Goal: Communication & Community: Answer question/provide support

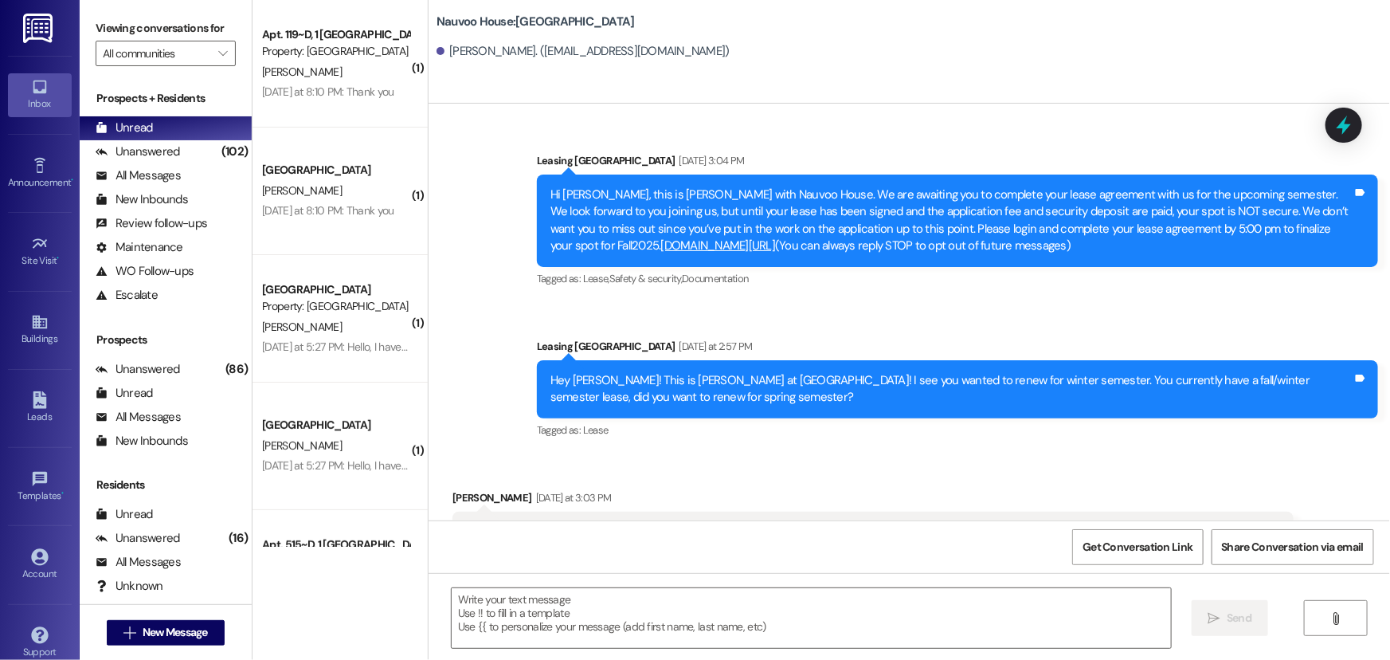
scroll to position [44, 0]
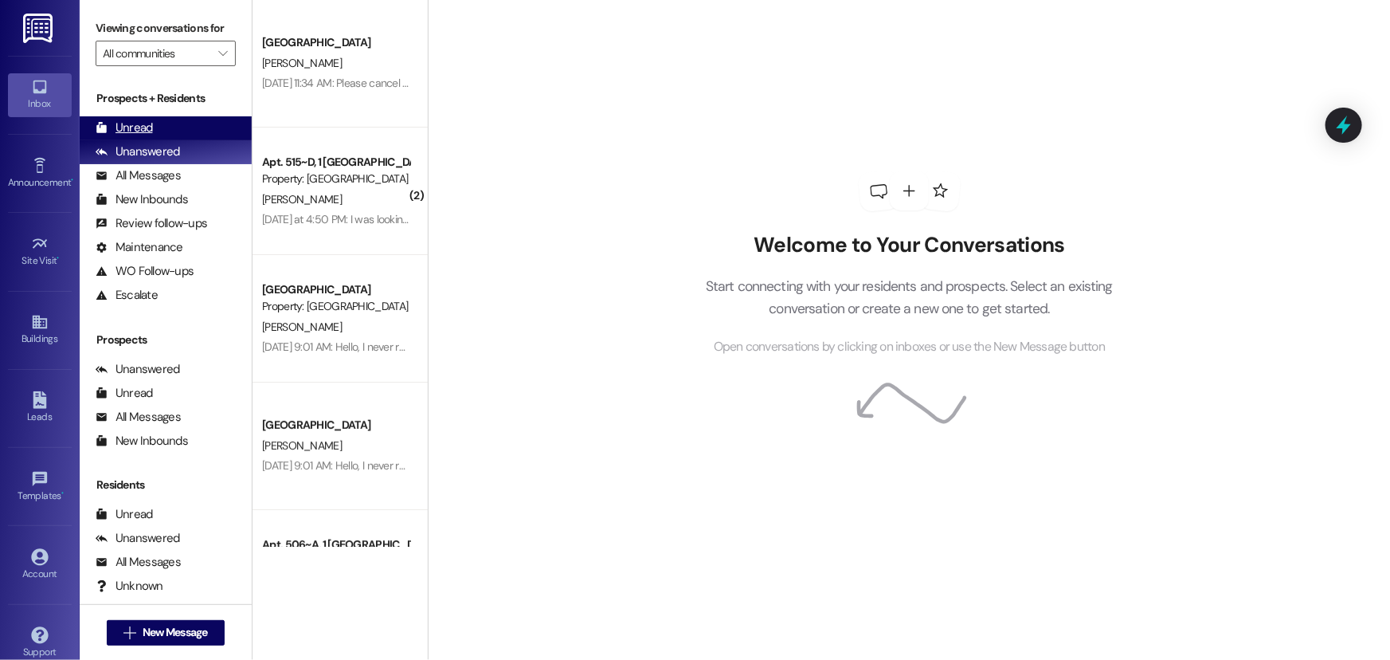
click at [127, 126] on div "Unread" at bounding box center [124, 128] width 57 height 17
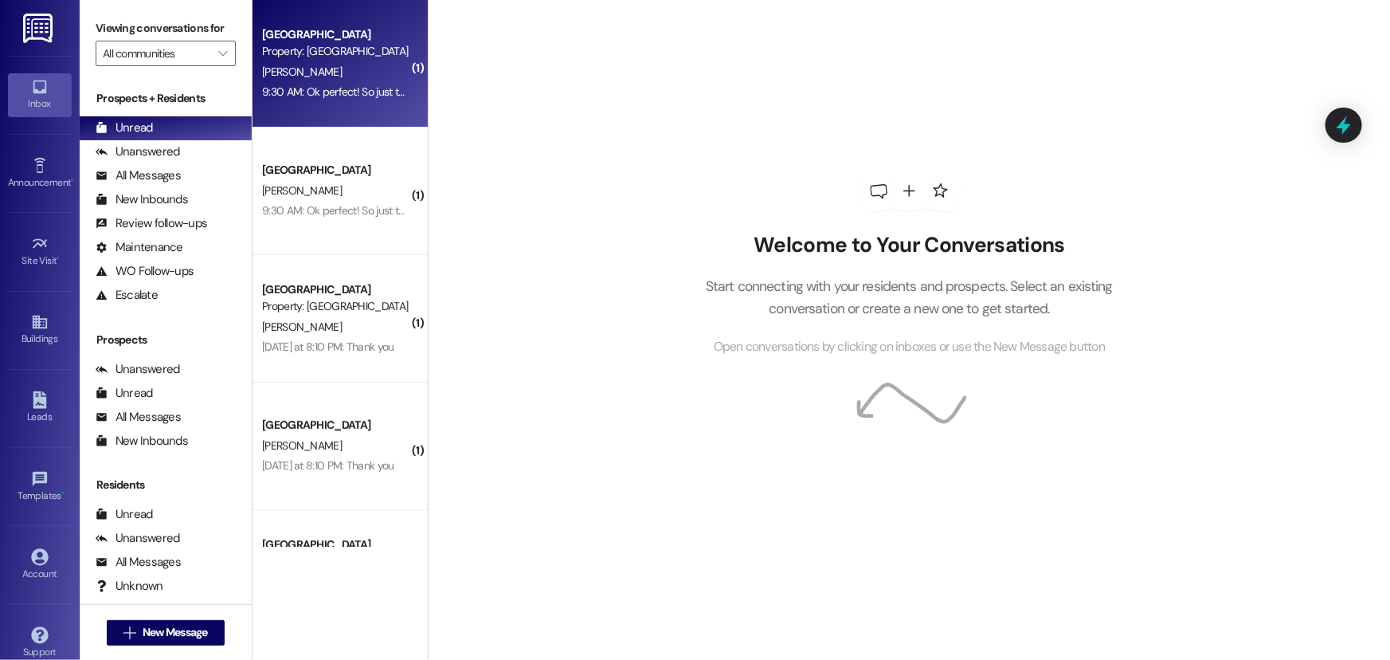
click at [316, 57] on div "Property: [GEOGRAPHIC_DATA]" at bounding box center [335, 51] width 147 height 17
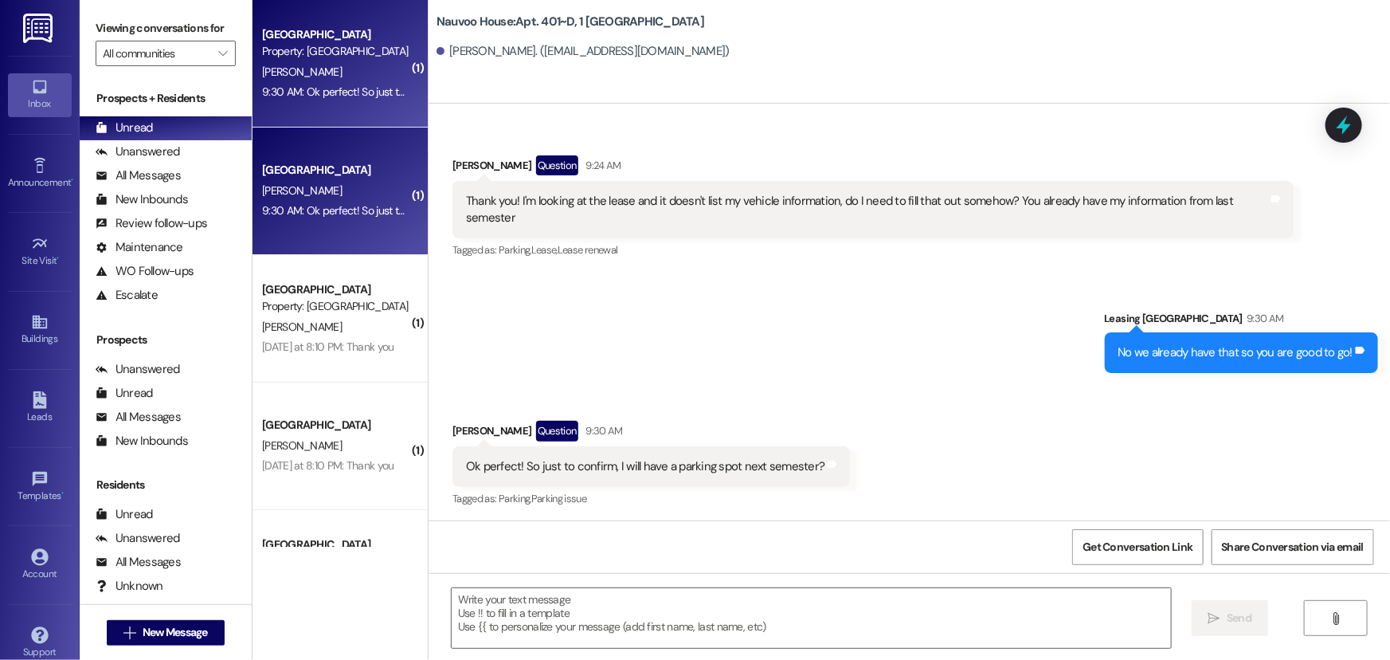
scroll to position [5988, 0]
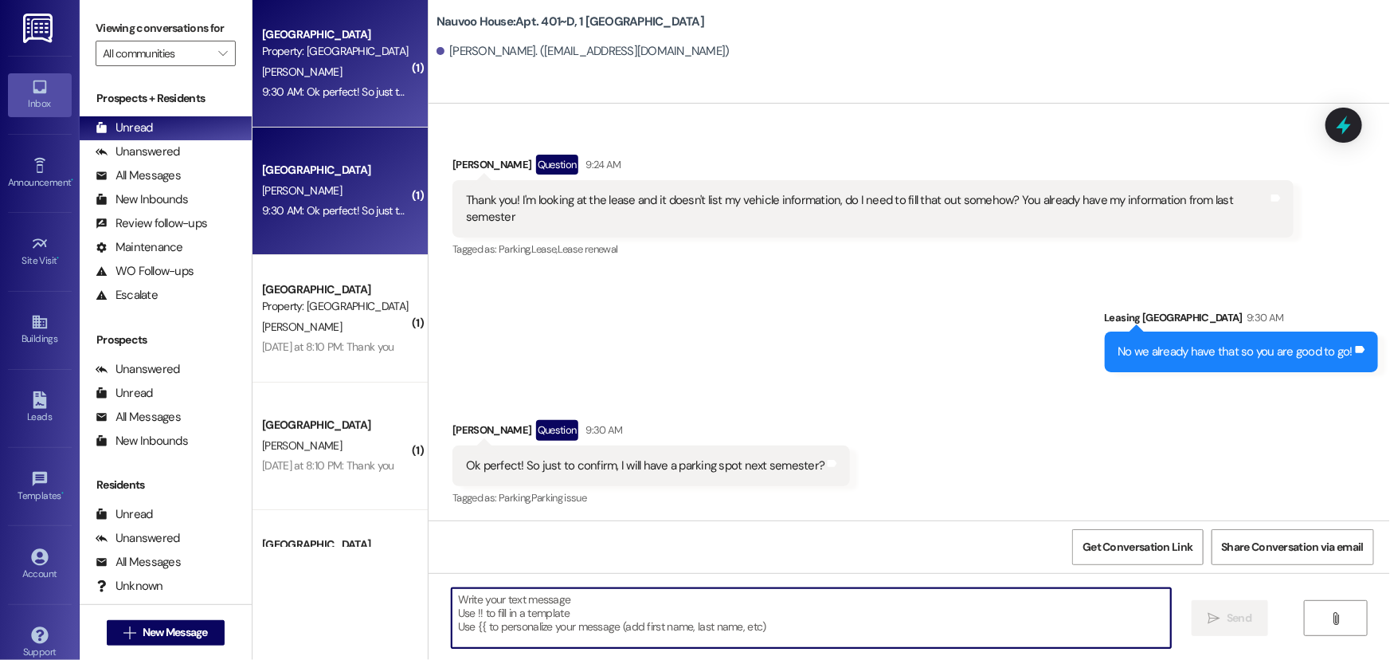
click at [500, 611] on textarea at bounding box center [812, 618] width 720 height 60
type textarea "It is in your lease, so yes (:"
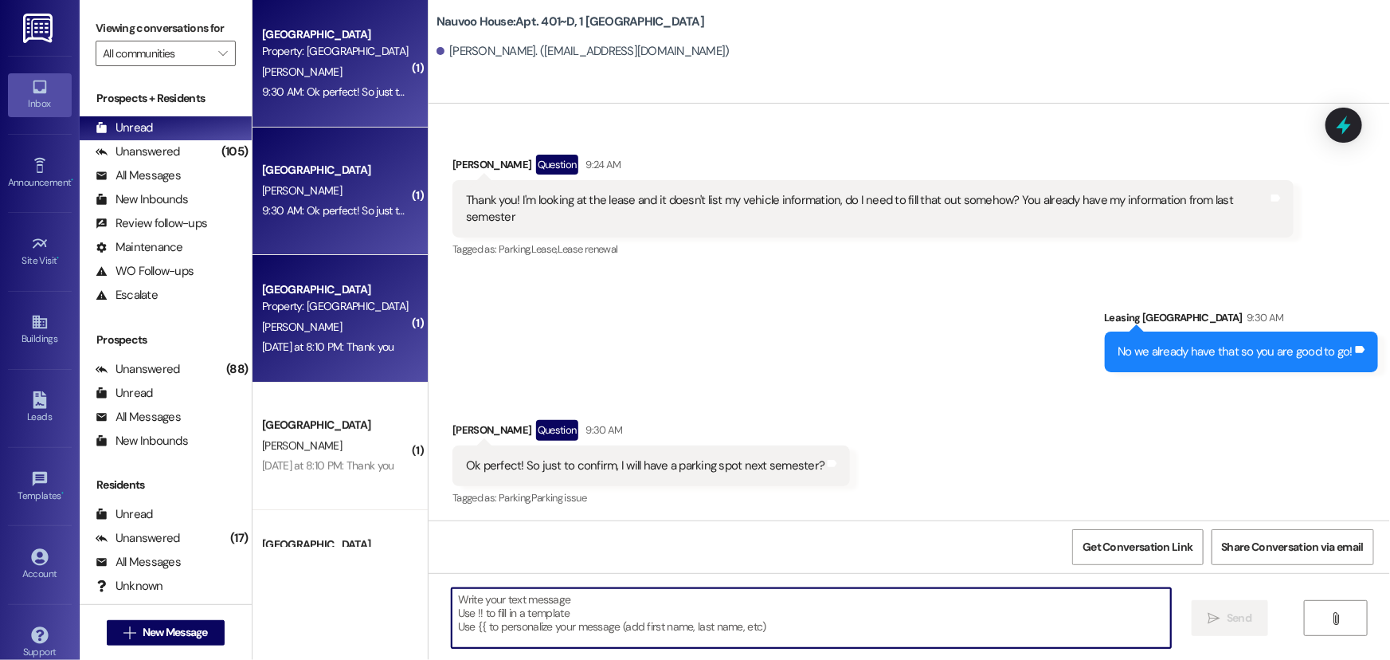
click at [346, 330] on div "[PERSON_NAME]" at bounding box center [336, 327] width 151 height 20
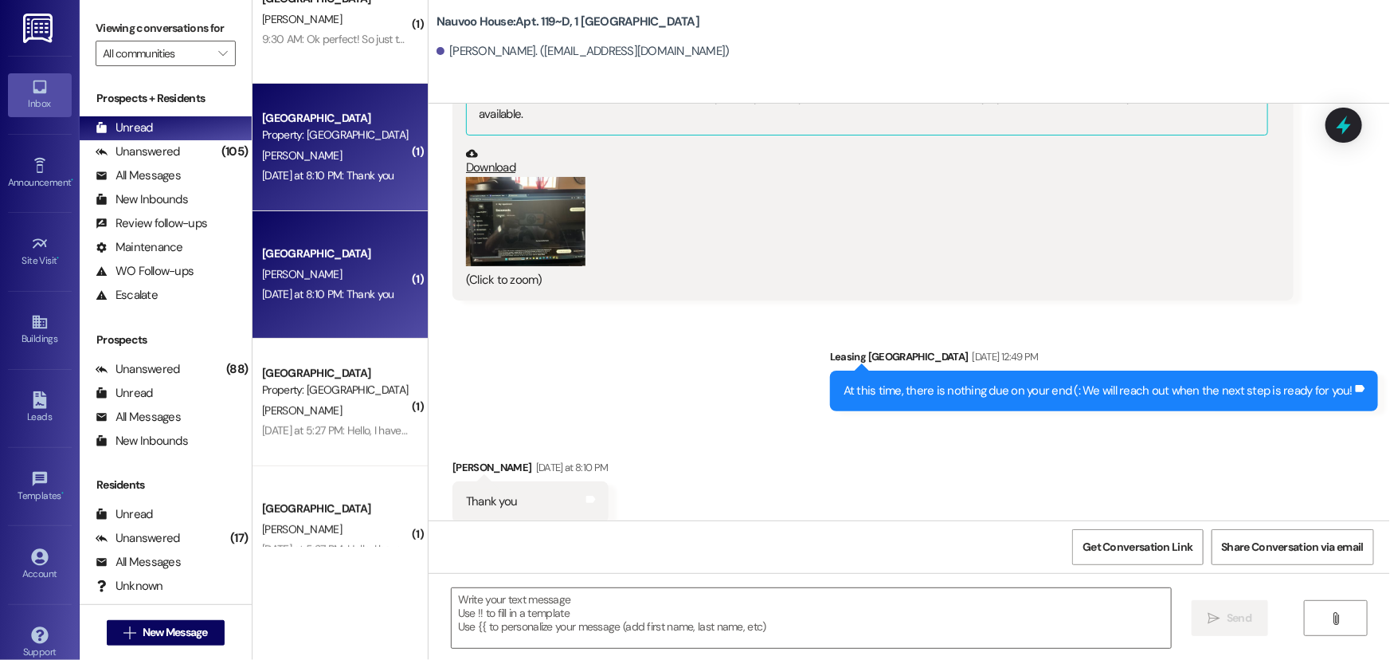
scroll to position [289, 0]
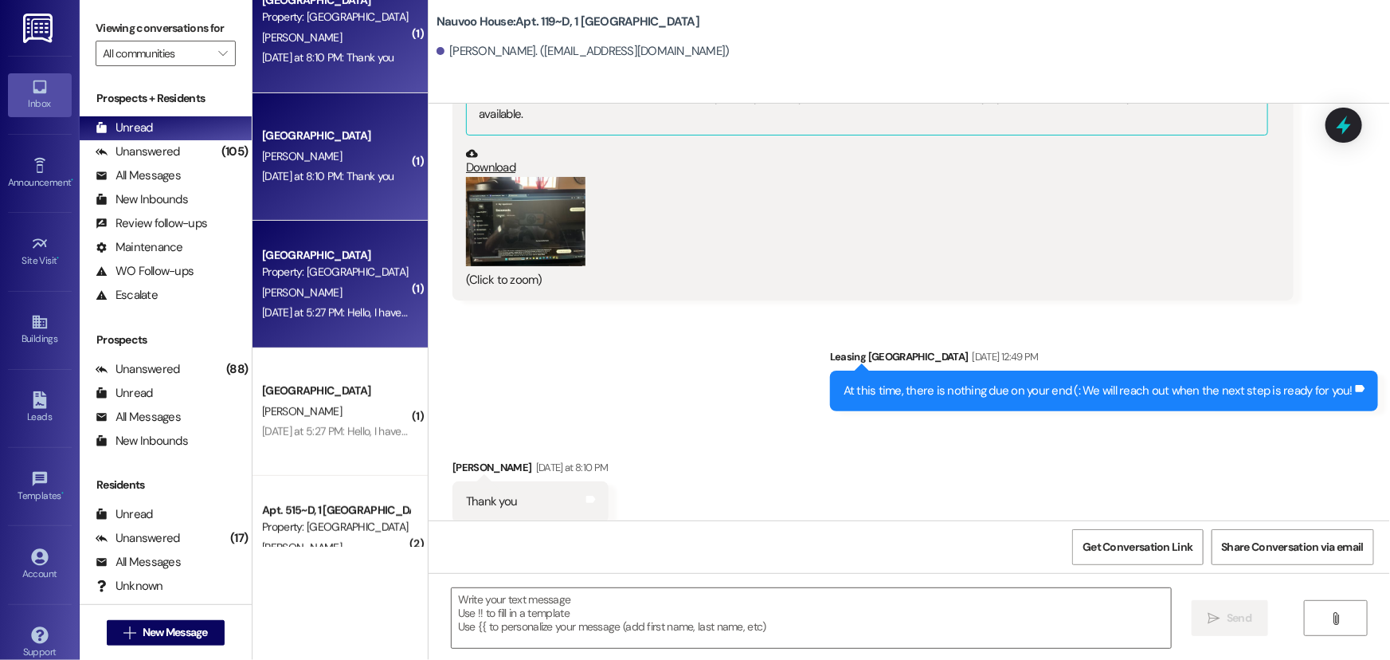
click at [287, 264] on div "Property: [GEOGRAPHIC_DATA]" at bounding box center [335, 272] width 147 height 17
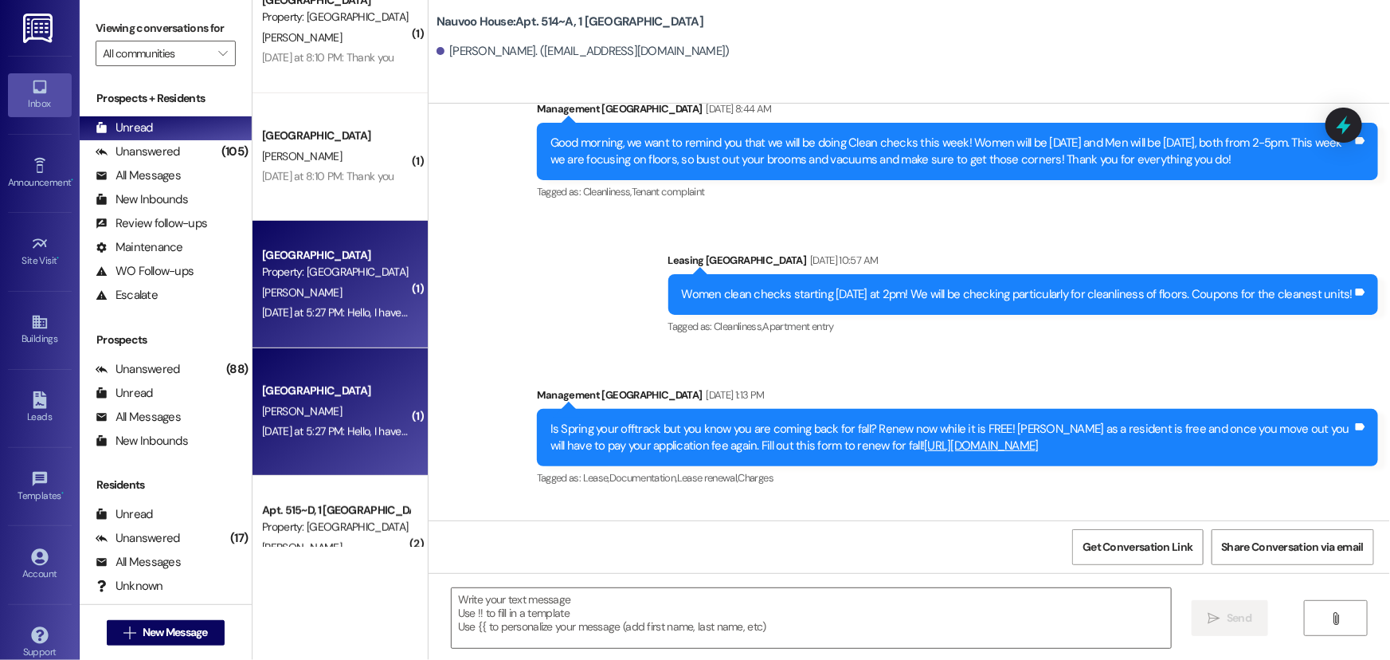
scroll to position [20451, 0]
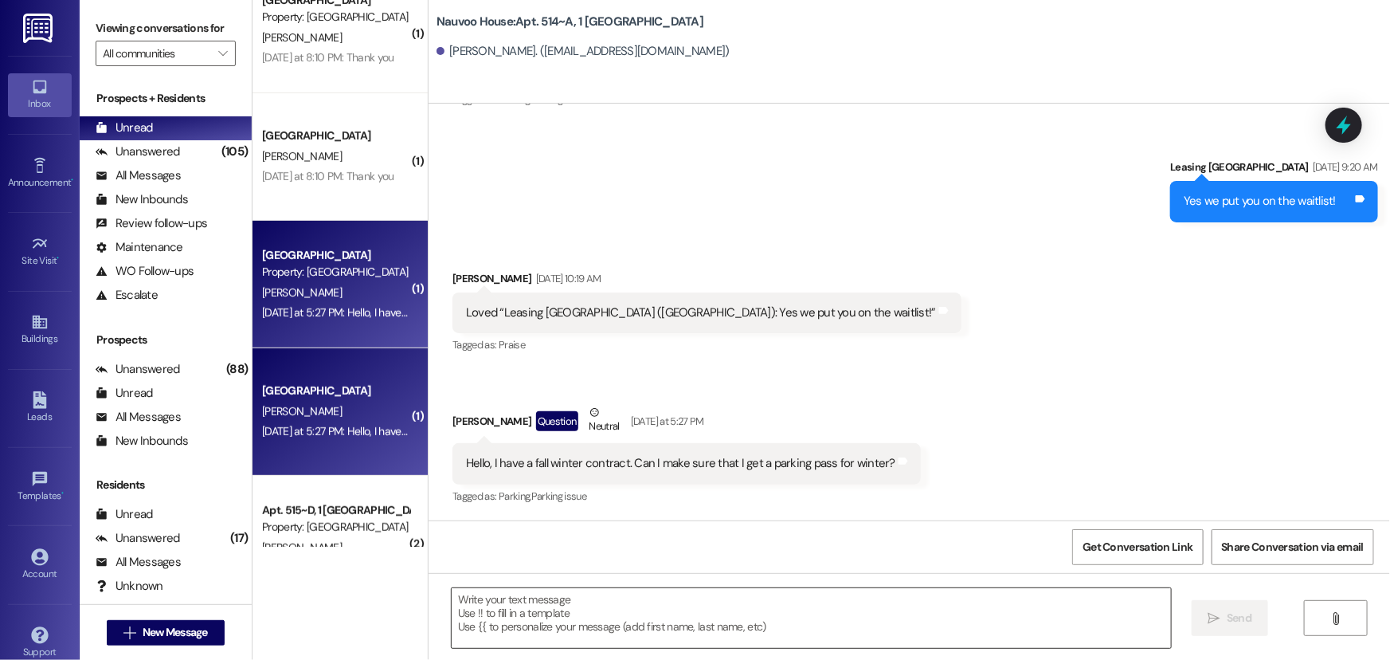
click at [512, 617] on textarea at bounding box center [812, 618] width 720 height 60
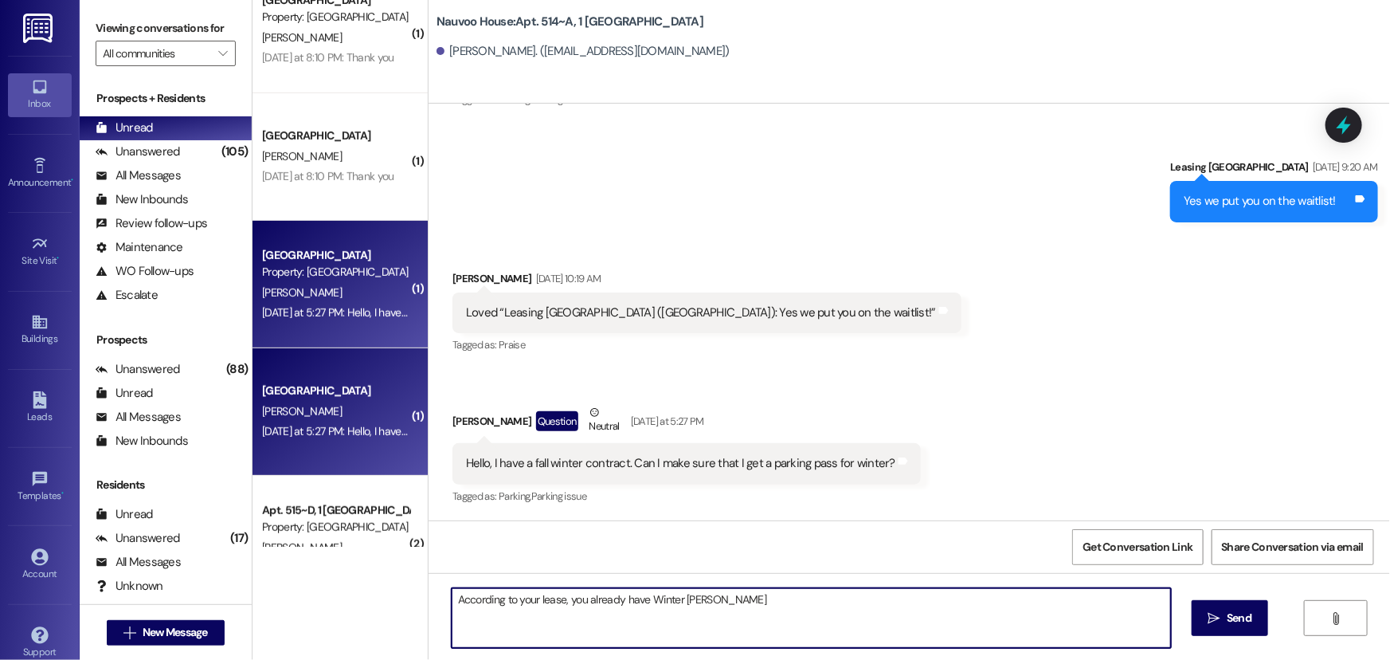
type textarea "According to your lease, you already have Winter parking"
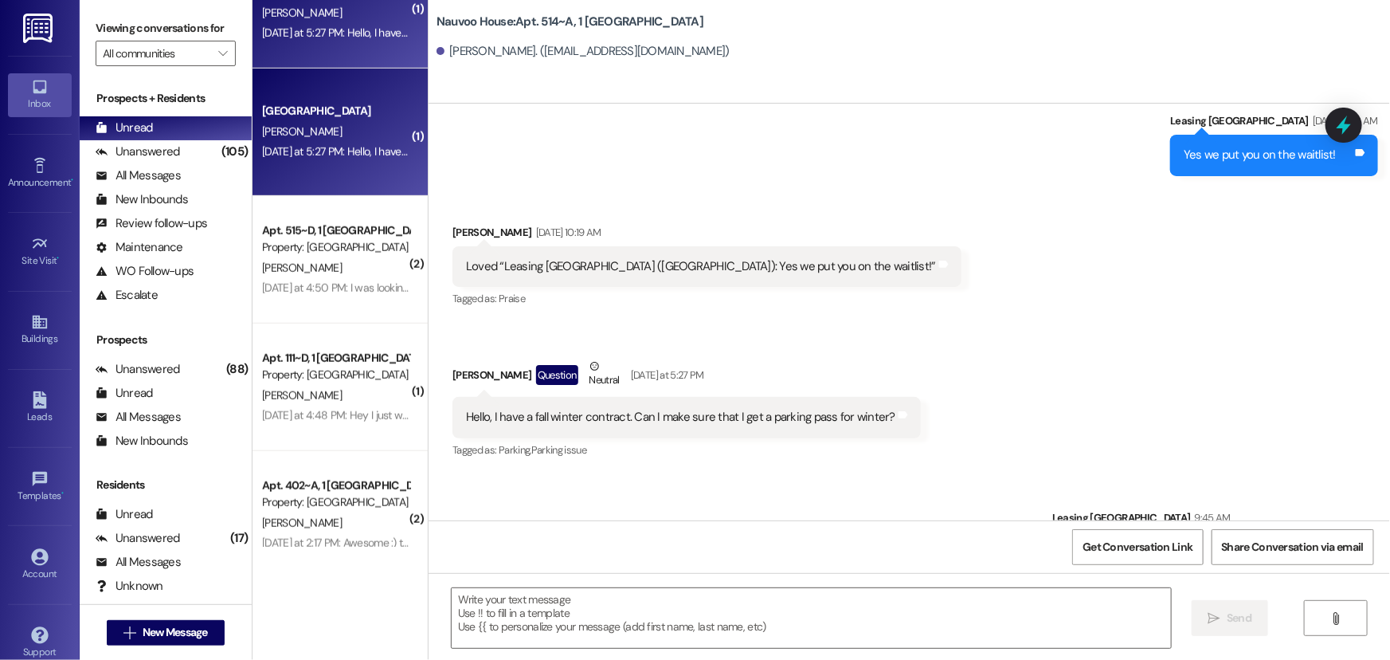
scroll to position [579, 0]
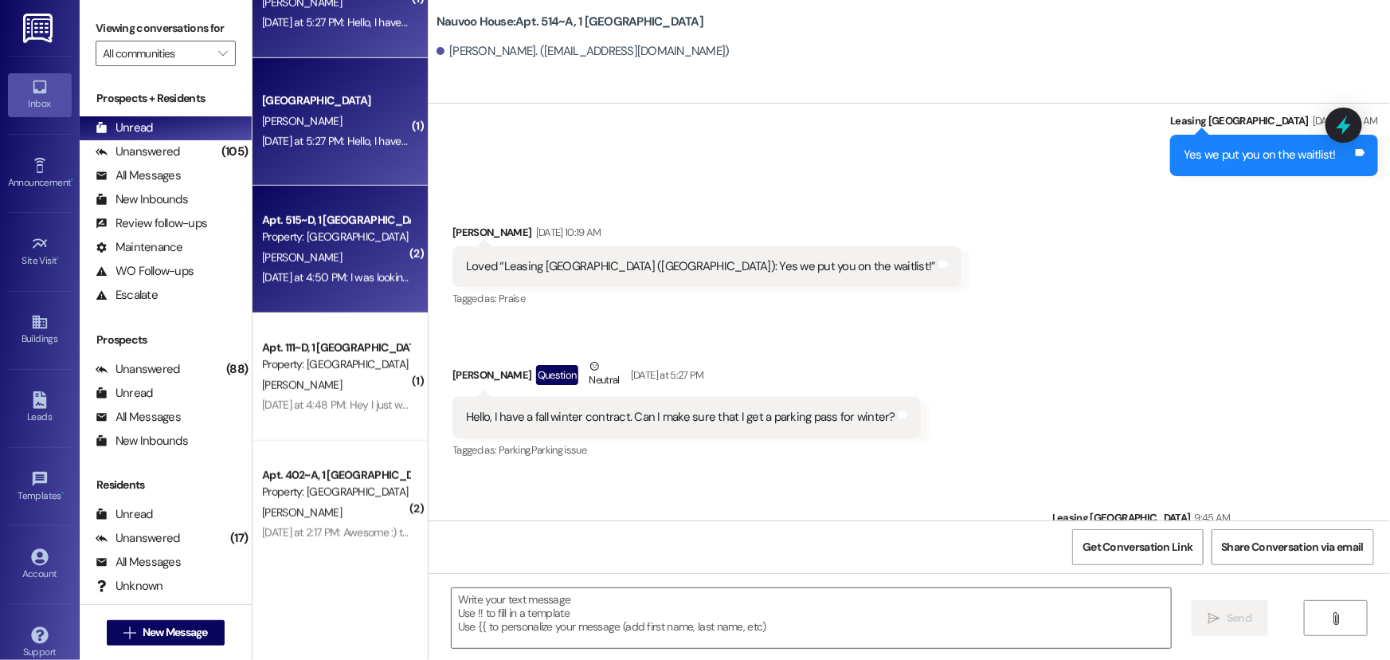
click at [304, 275] on div "Yesterday at 4:50 PM: I was looking at the total for my future lease and it sti…" at bounding box center [749, 277] width 975 height 14
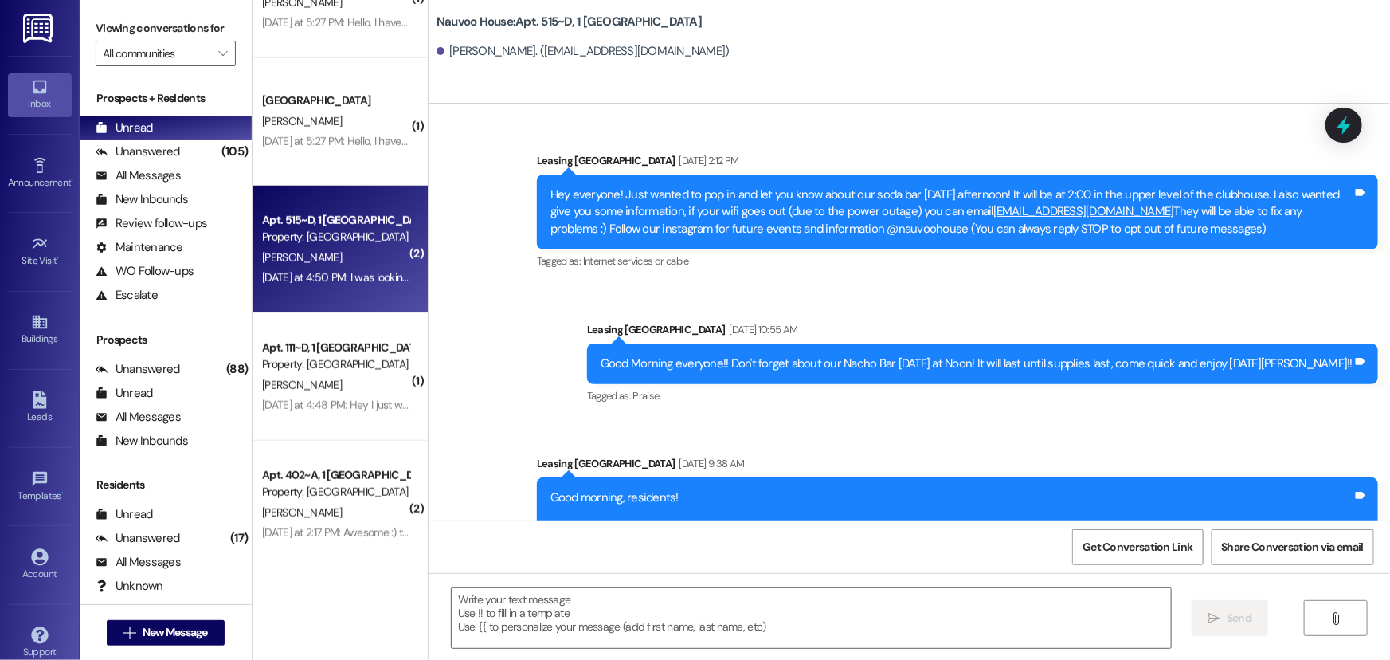
scroll to position [40253, 0]
